Goal: Check status: Check status

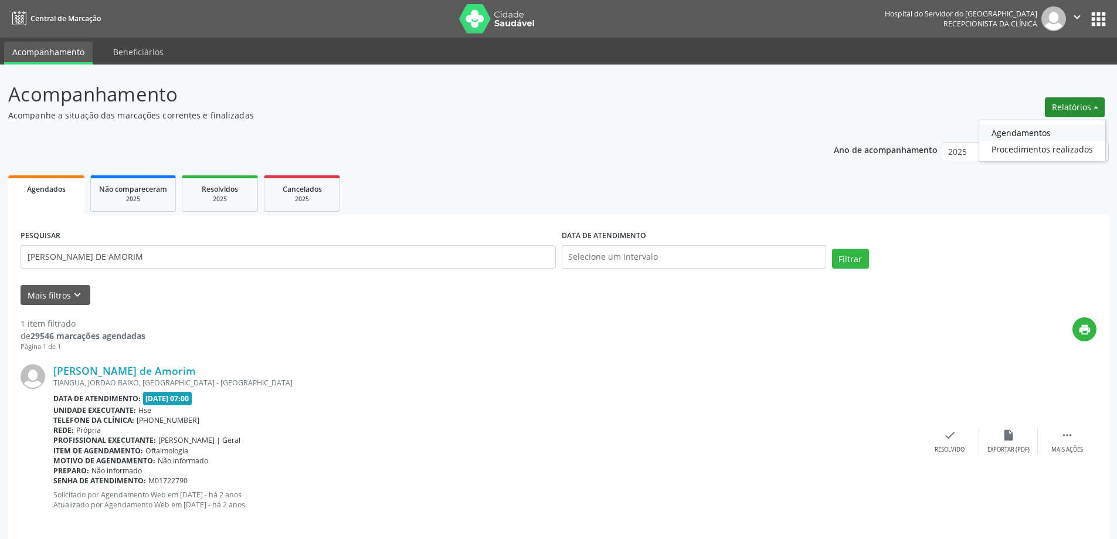
click at [1029, 132] on link "Agendamentos" at bounding box center [1042, 132] width 126 height 16
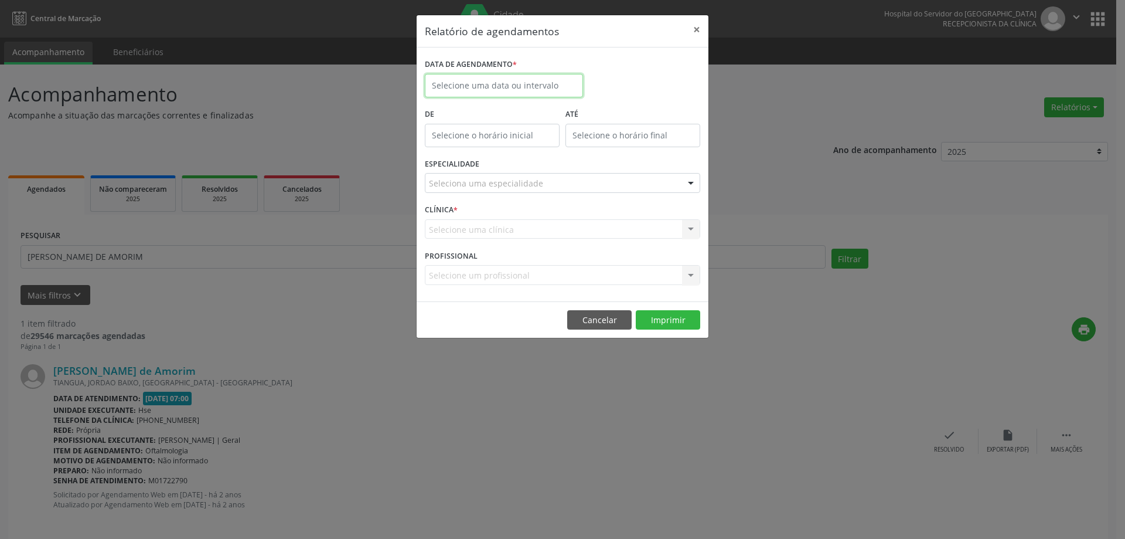
click at [516, 77] on input "text" at bounding box center [504, 85] width 158 height 23
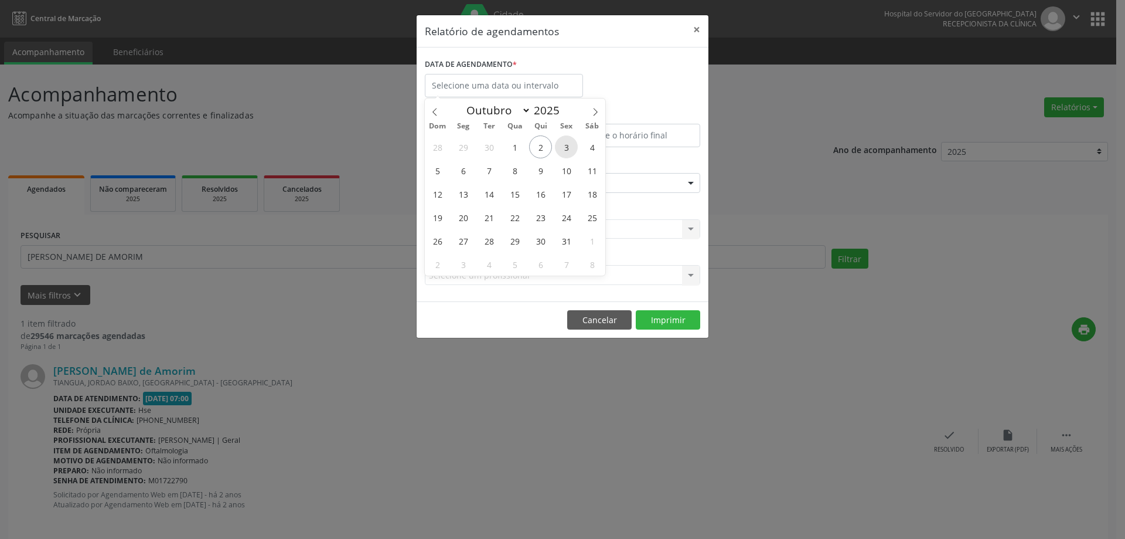
click at [569, 145] on span "3" at bounding box center [566, 146] width 23 height 23
type input "[DATE]"
click at [569, 145] on span "3" at bounding box center [566, 146] width 23 height 23
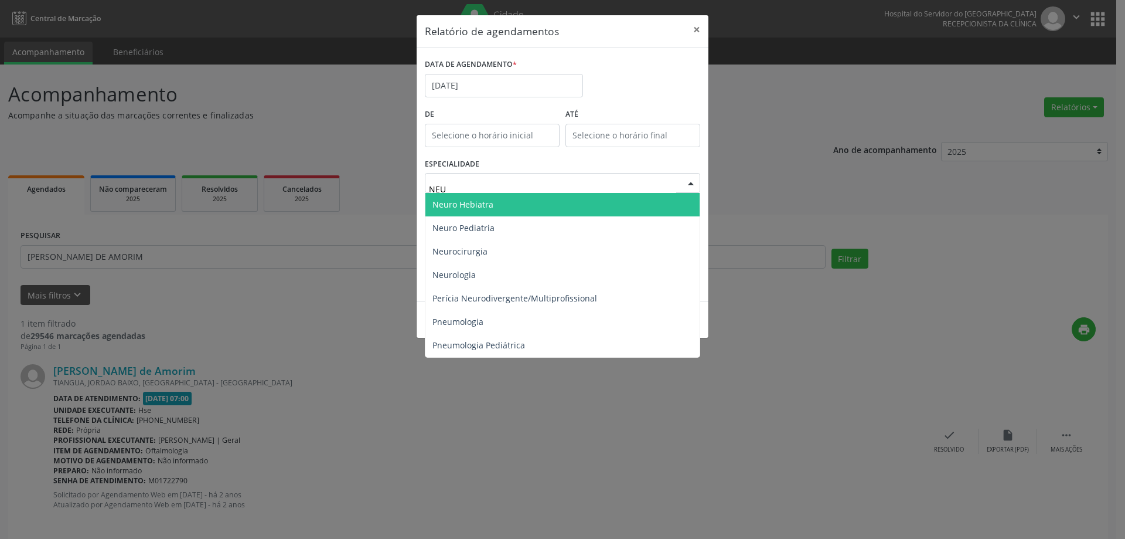
type input "NEUR"
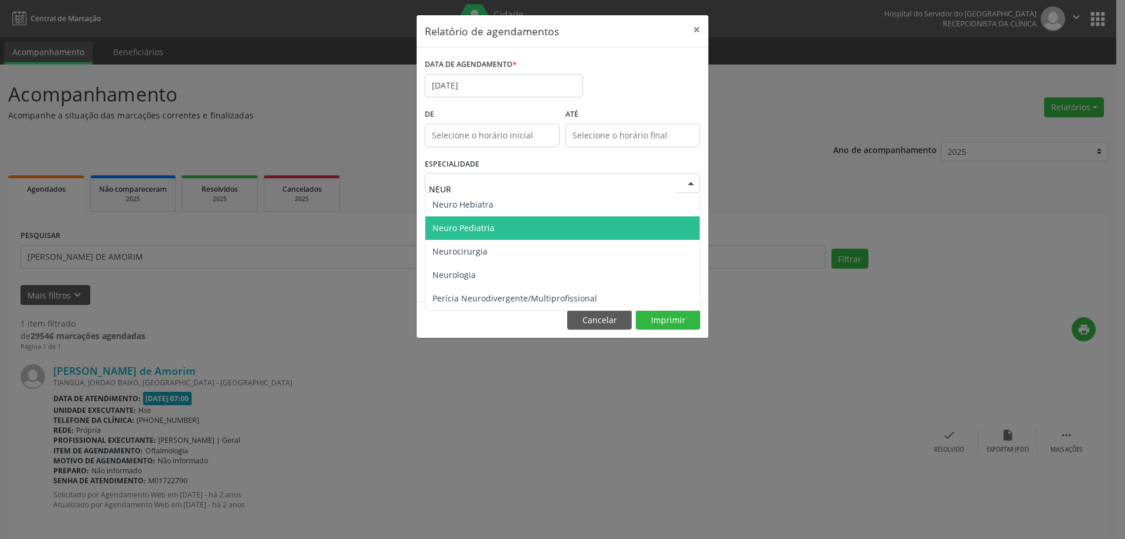
click at [512, 222] on span "Neuro Pediatria" at bounding box center [563, 227] width 274 height 23
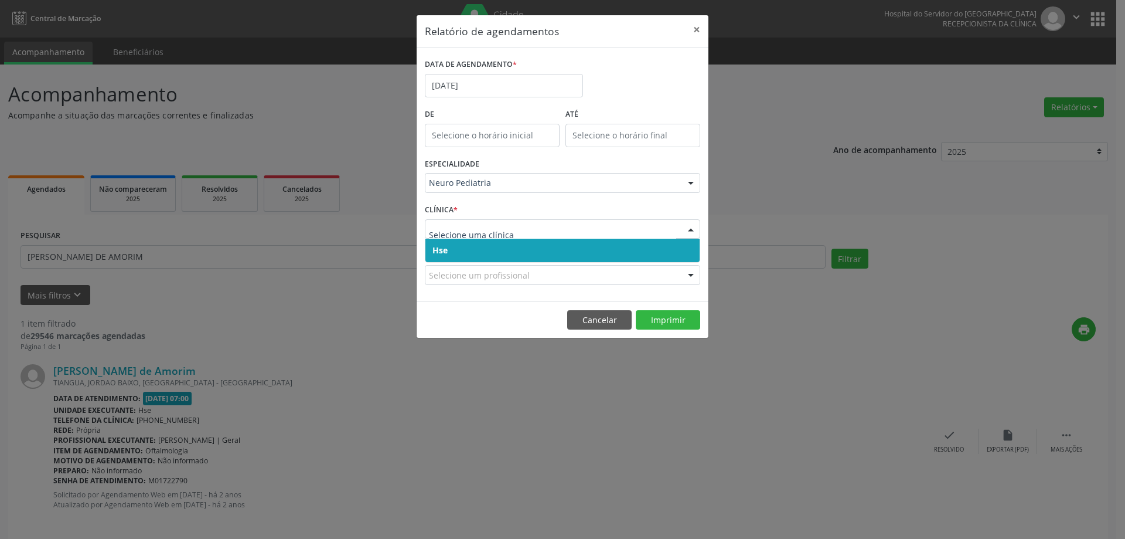
click at [482, 247] on span "Hse" at bounding box center [563, 250] width 274 height 23
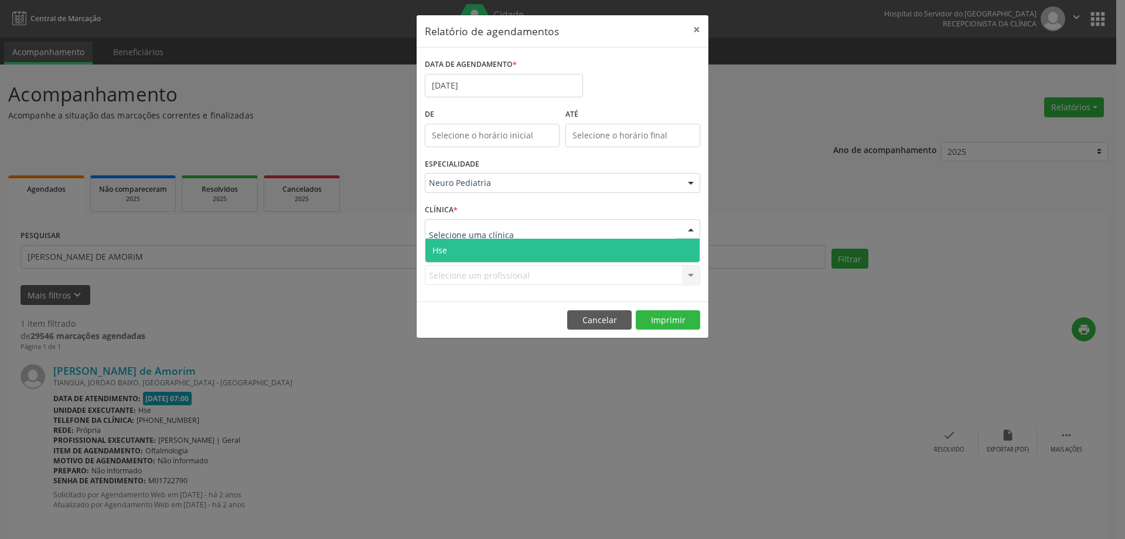
drag, startPoint x: 491, startPoint y: 228, endPoint x: 488, endPoint y: 239, distance: 10.9
click at [485, 250] on span "Hse" at bounding box center [563, 250] width 274 height 23
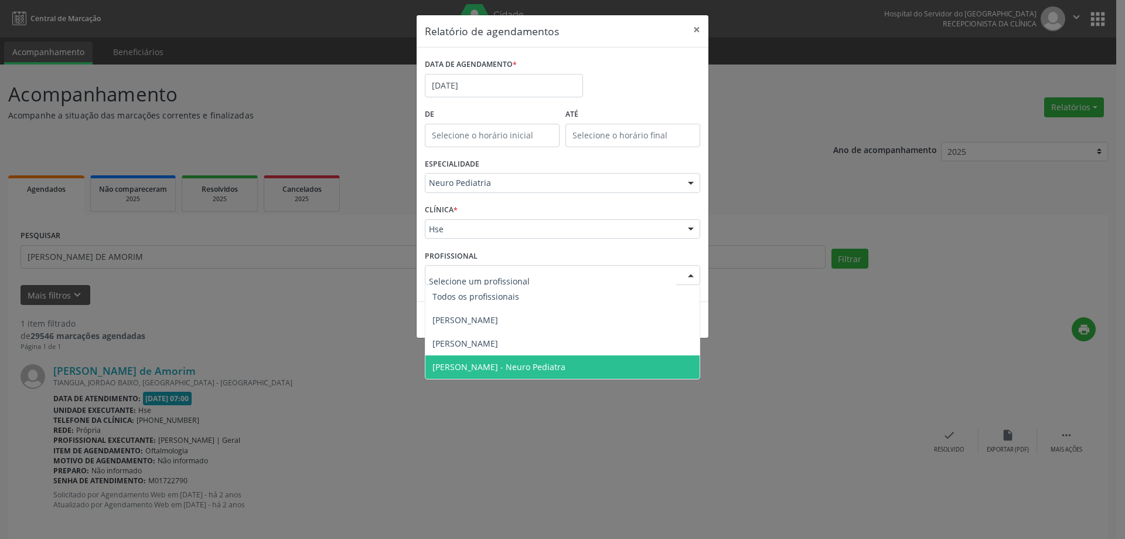
click at [499, 367] on span "[PERSON_NAME] - Neuro Pediatra" at bounding box center [499, 366] width 133 height 11
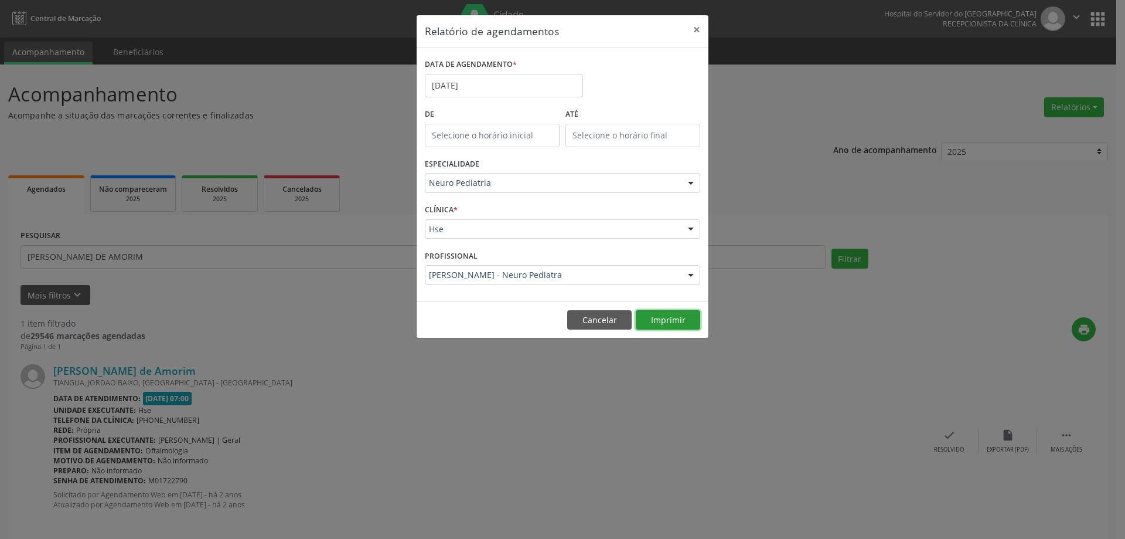
click at [676, 323] on button "Imprimir" at bounding box center [668, 320] width 64 height 20
click at [697, 24] on button "×" at bounding box center [696, 29] width 23 height 29
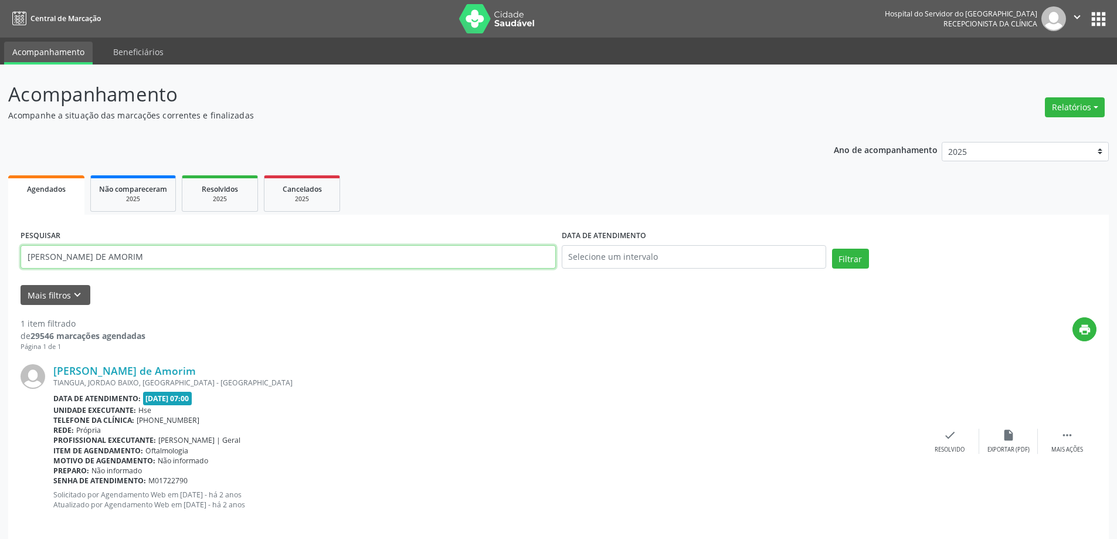
drag, startPoint x: 164, startPoint y: 257, endPoint x: 8, endPoint y: 240, distance: 156.8
click at [8, 240] on div "Acompanhamento Acompanhe a situação das marcações correntes e finalizadas Relat…" at bounding box center [558, 307] width 1117 height 486
click at [832, 249] on button "Filtrar" at bounding box center [850, 259] width 37 height 20
click at [137, 369] on link "[PERSON_NAME]" at bounding box center [94, 370] width 83 height 13
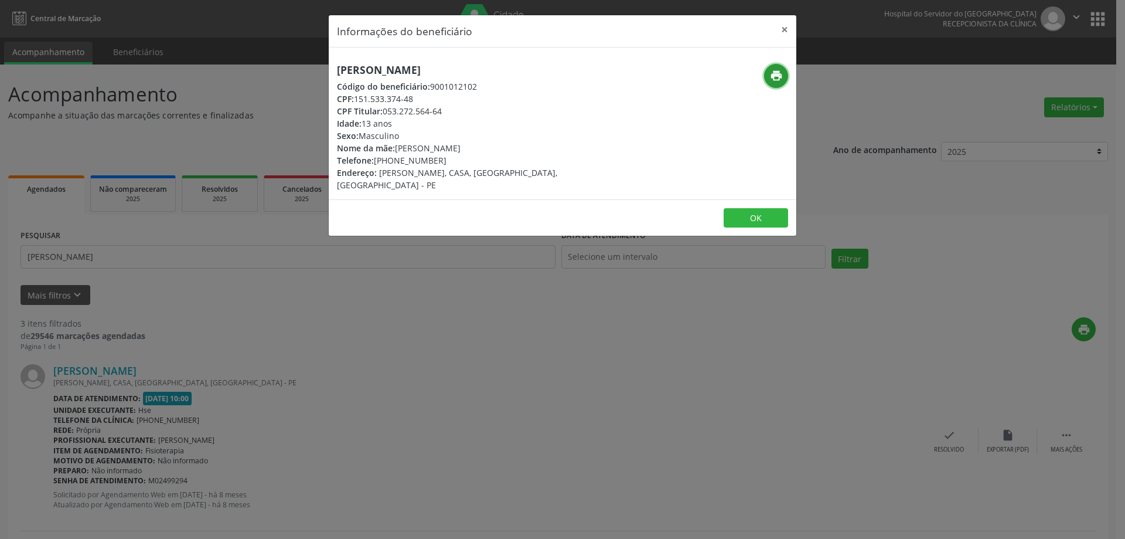
click at [772, 77] on icon "print" at bounding box center [776, 75] width 13 height 13
click at [789, 29] on button "×" at bounding box center [784, 29] width 23 height 29
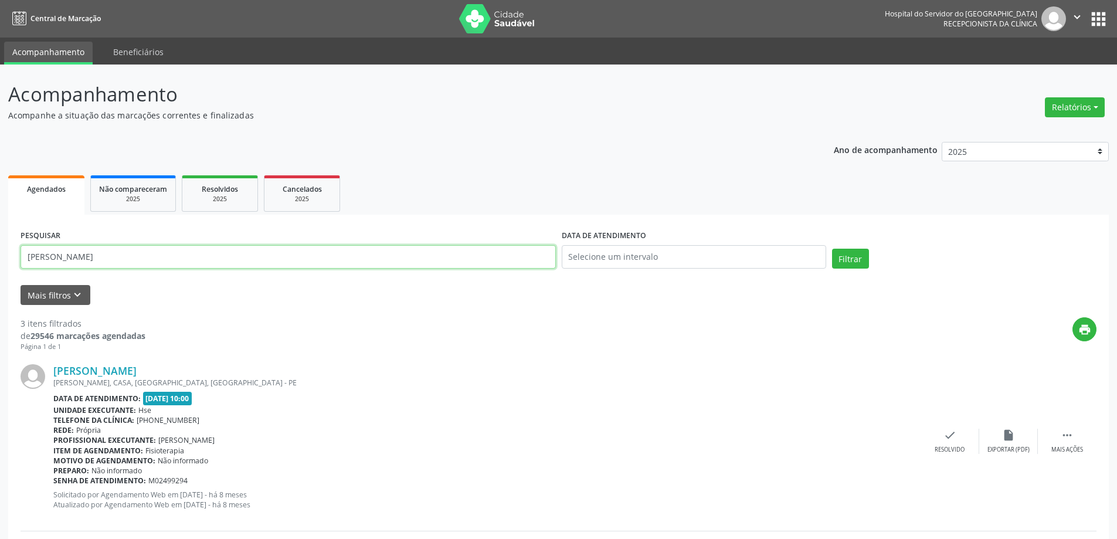
drag, startPoint x: 157, startPoint y: 253, endPoint x: 2, endPoint y: 263, distance: 155.0
click at [0, 263] on div "Acompanhamento Acompanhe a situação das marcações correntes e finalizadas Relat…" at bounding box center [558, 486] width 1117 height 844
click at [832, 249] on button "Filtrar" at bounding box center [850, 259] width 37 height 20
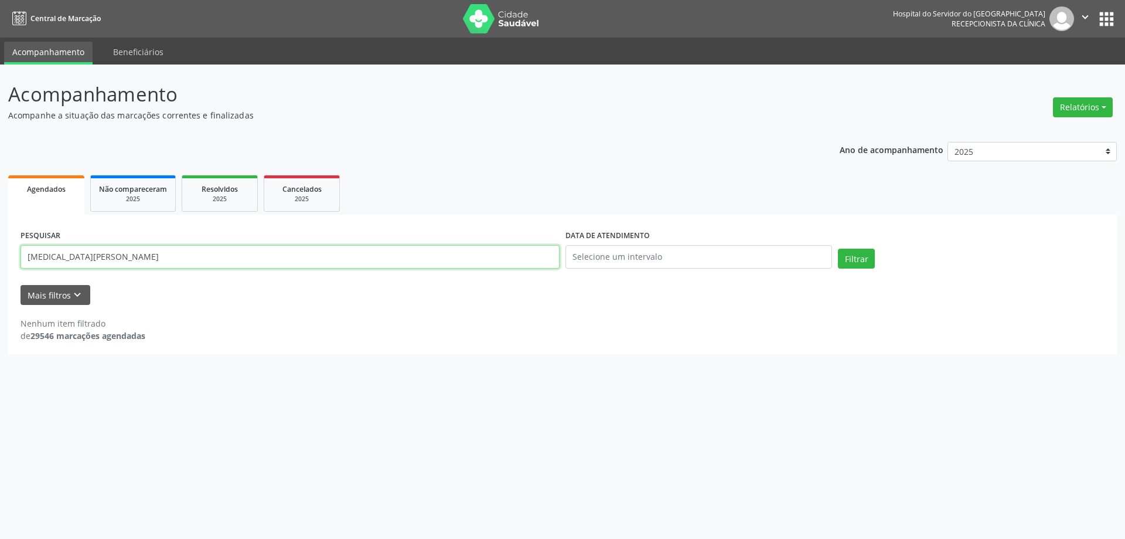
click at [200, 258] on input "[MEDICAL_DATA][PERSON_NAME]" at bounding box center [290, 256] width 539 height 23
drag, startPoint x: 198, startPoint y: 258, endPoint x: 115, endPoint y: 264, distance: 82.3
click at [115, 264] on input "[MEDICAL_DATA][PERSON_NAME]" at bounding box center [290, 256] width 539 height 23
click at [838, 249] on button "Filtrar" at bounding box center [856, 259] width 37 height 20
click at [33, 257] on input "[MEDICAL_DATA] VITORIA BARB" at bounding box center [290, 256] width 539 height 23
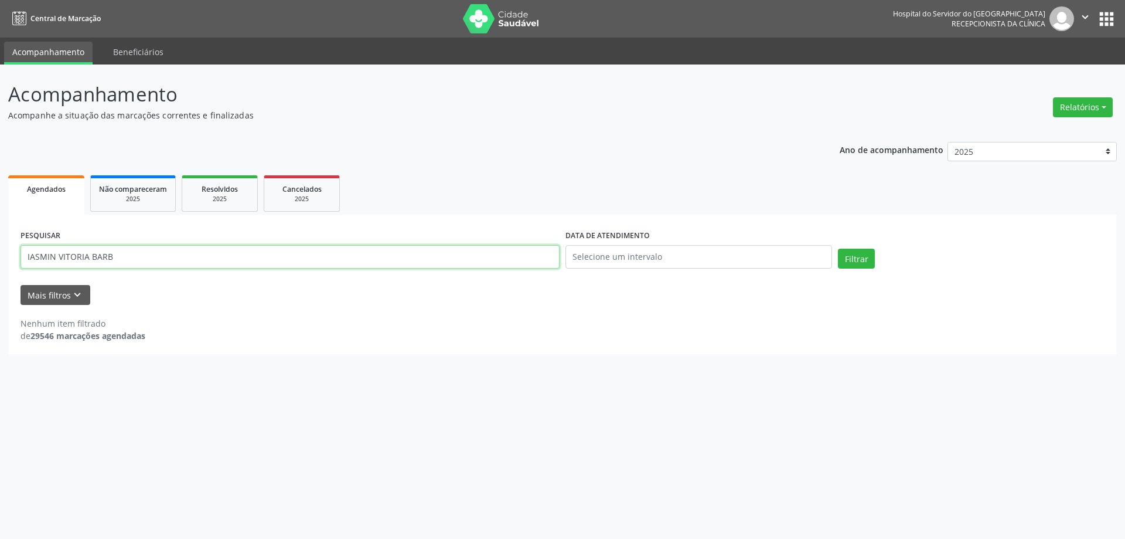
click at [838, 249] on button "Filtrar" at bounding box center [856, 259] width 37 height 20
click at [30, 260] on input "IASMIN VITORIA BARB" at bounding box center [290, 256] width 539 height 23
type input "[MEDICAL_DATA] VITORIA BARB"
click at [838, 249] on button "Filtrar" at bounding box center [856, 259] width 37 height 20
drag, startPoint x: 121, startPoint y: 256, endPoint x: 0, endPoint y: 277, distance: 123.0
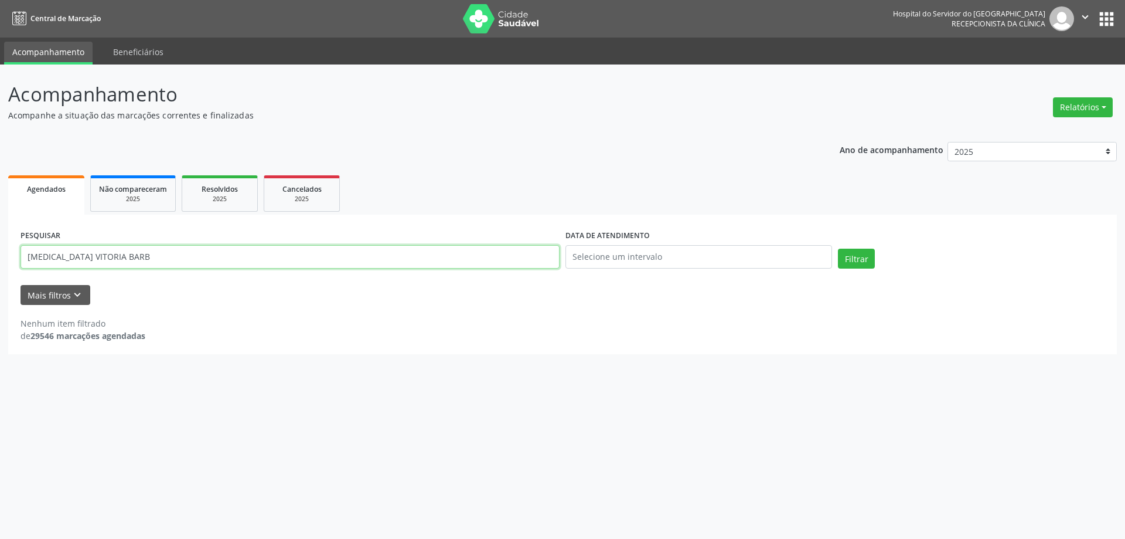
click at [0, 277] on div "Acompanhamento Acompanhe a situação das marcações correntes e finalizadas Relat…" at bounding box center [562, 301] width 1125 height 474
click at [228, 192] on span "Resolvidos" at bounding box center [220, 189] width 36 height 10
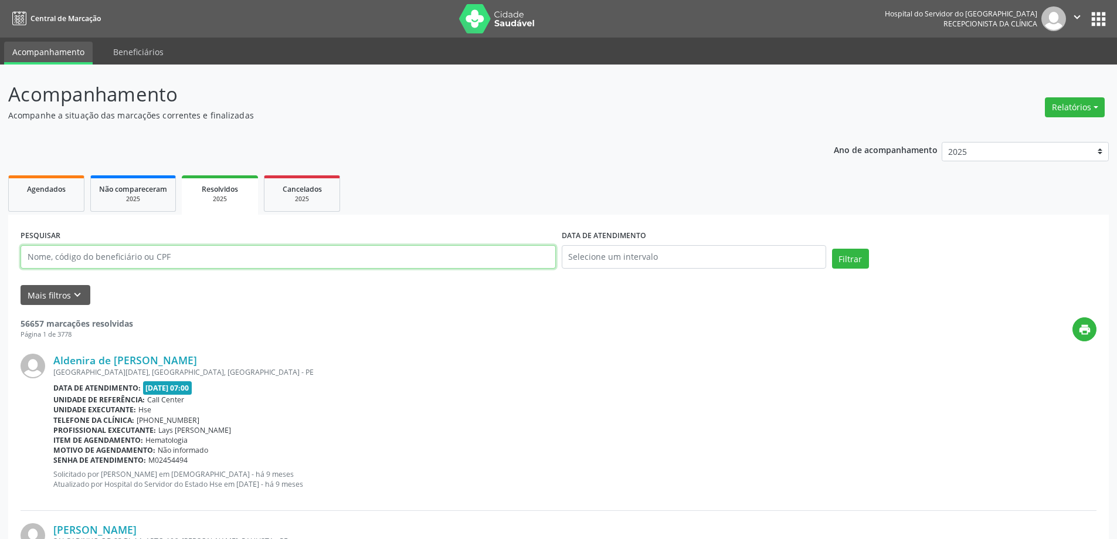
click at [239, 263] on input "text" at bounding box center [288, 256] width 535 height 23
paste input "[MEDICAL_DATA] VITORIA BARB"
click at [832, 249] on button "Filtrar" at bounding box center [850, 259] width 37 height 20
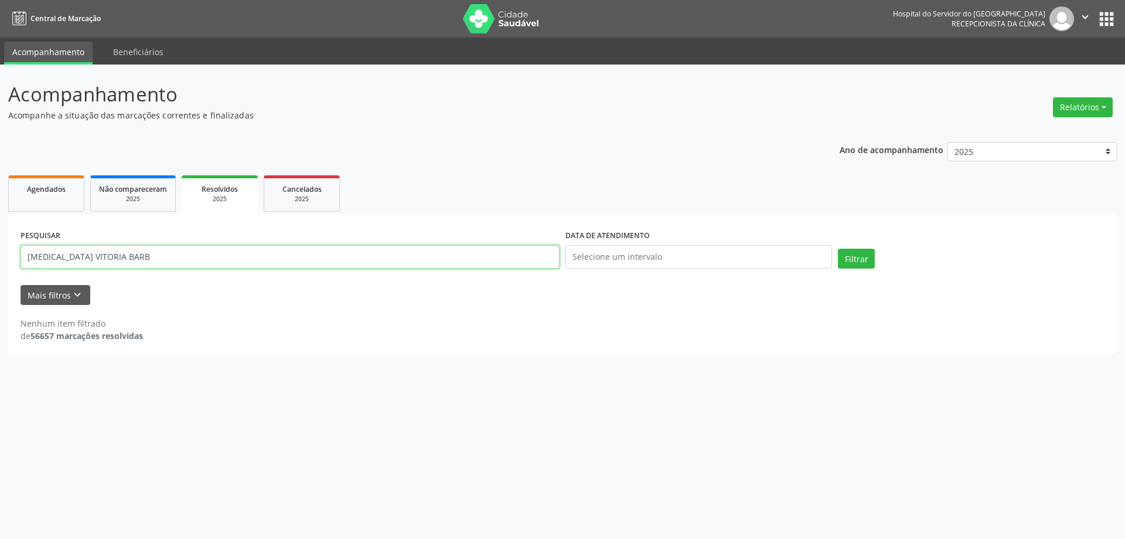
click at [68, 256] on input "[MEDICAL_DATA] VITORIA BARB" at bounding box center [290, 256] width 539 height 23
type input "[MEDICAL_DATA] VICTORIA BARB"
click at [838, 249] on button "Filtrar" at bounding box center [856, 259] width 37 height 20
